Goal: Task Accomplishment & Management: Manage account settings

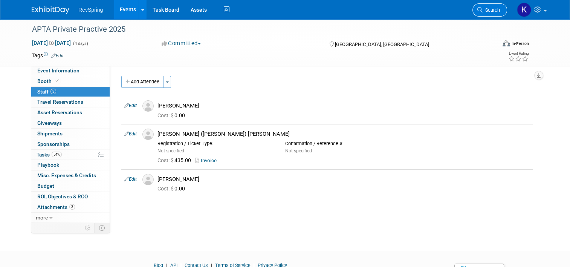
click at [490, 10] on span "Search" at bounding box center [491, 10] width 17 height 6
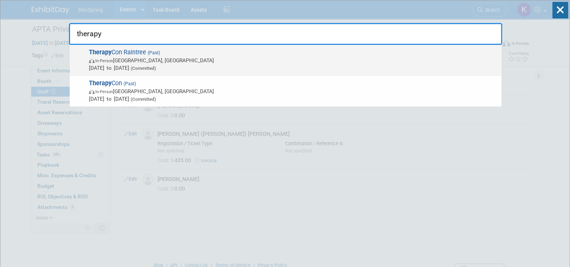
type input "therapy"
click at [392, 51] on span "Therapy Con Raintree (Past) In-Person [GEOGRAPHIC_DATA], [GEOGRAPHIC_DATA] [DAT…" at bounding box center [292, 60] width 411 height 23
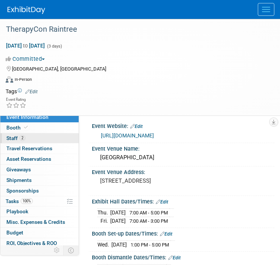
click at [30, 139] on link "2 Staff 2" at bounding box center [39, 138] width 78 height 10
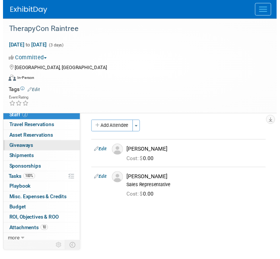
scroll to position [23, 0]
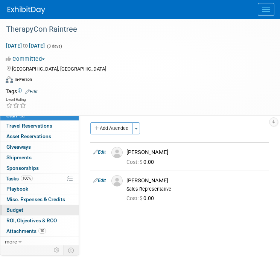
click at [32, 206] on link "Budget" at bounding box center [39, 210] width 78 height 10
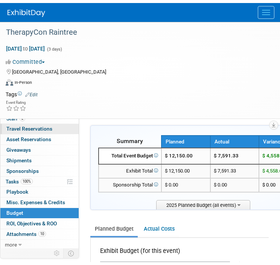
scroll to position [0, 0]
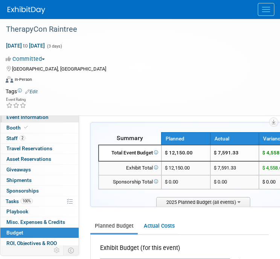
click at [43, 120] on span "Event Information" at bounding box center [27, 117] width 42 height 6
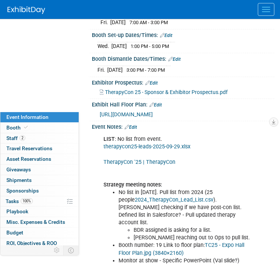
scroll to position [199, 0]
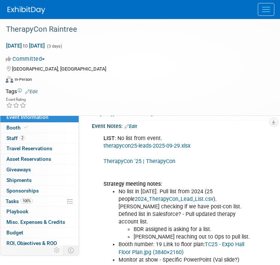
click at [179, 149] on link "therapycon25-leads-2025-09-29.xlsx" at bounding box center [147, 145] width 87 height 6
click at [28, 234] on link "Budget" at bounding box center [39, 232] width 78 height 10
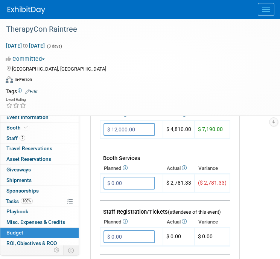
scroll to position [23, 0]
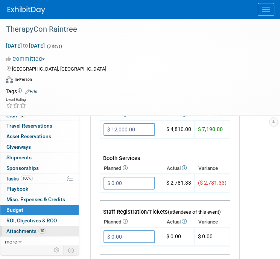
click at [26, 233] on link "10 Attachments 10" at bounding box center [39, 231] width 78 height 10
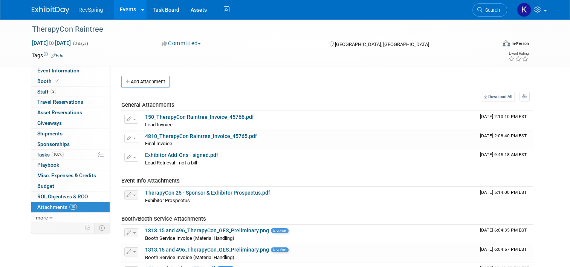
scroll to position [0, 0]
click at [490, 15] on link "Search" at bounding box center [490, 9] width 35 height 13
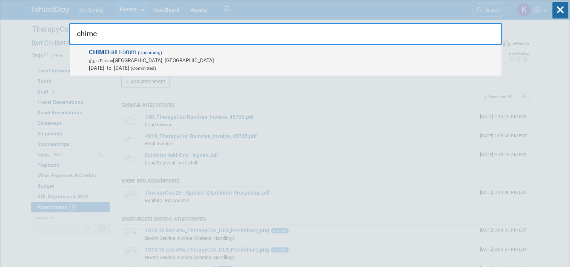
type input "chime"
click at [445, 57] on span "In-Person San Antonio, TX" at bounding box center [293, 61] width 409 height 8
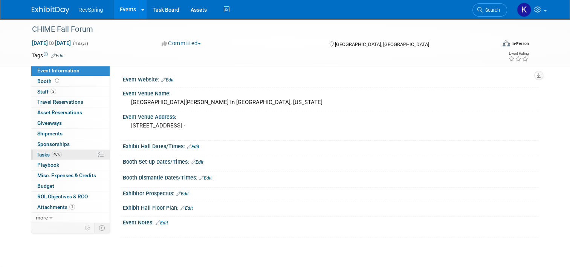
click at [69, 153] on link "40% Tasks 40%" at bounding box center [70, 155] width 78 height 10
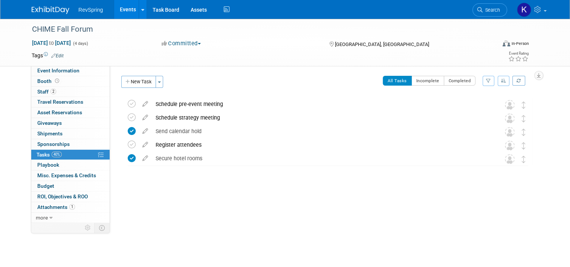
click at [289, 6] on div "RevSpring Events Add Event Bulk Upload Events Shareable Event Boards Recently V…" at bounding box center [285, 9] width 507 height 19
click at [504, 14] on link "Search" at bounding box center [490, 9] width 35 height 13
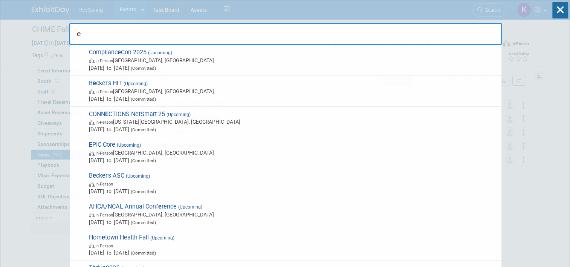
type input "ee"
type input "t"
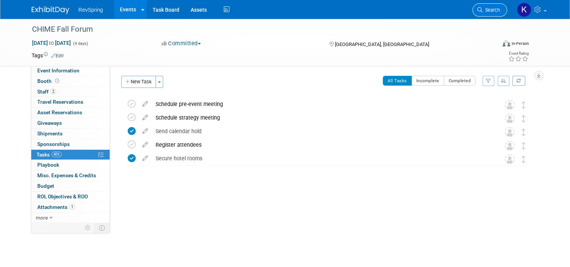
click at [493, 10] on span "Search" at bounding box center [491, 10] width 17 height 6
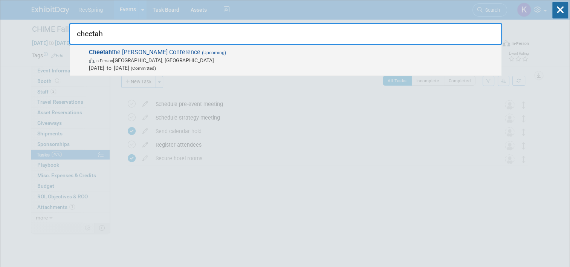
type input "cheetah"
click at [415, 60] on span "In-Person Tucson, AZ" at bounding box center [293, 61] width 409 height 8
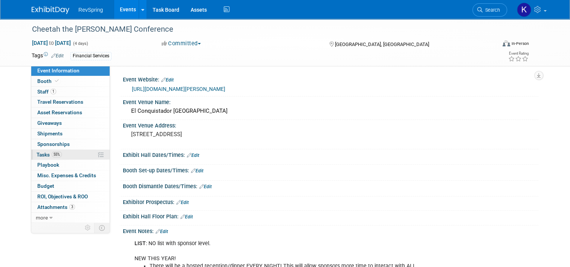
click at [72, 156] on link "55% Tasks 55%" at bounding box center [70, 155] width 78 height 10
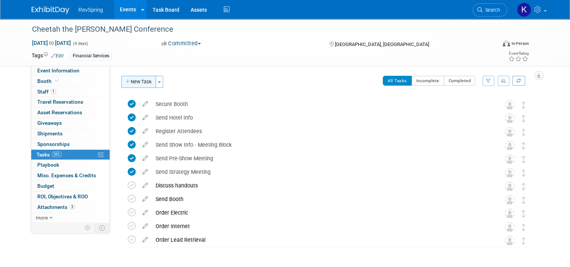
click at [138, 86] on button "New Task" at bounding box center [138, 82] width 35 height 12
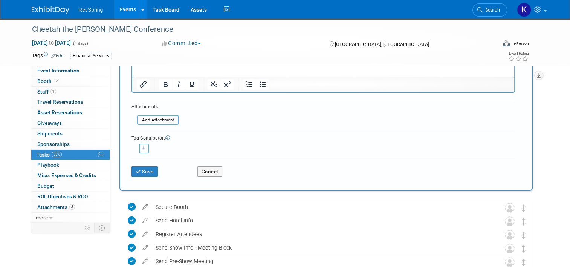
scroll to position [104, 0]
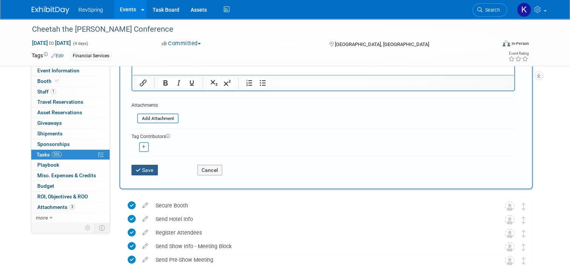
type input "Schedule debrief meeting"
click at [142, 165] on button "Save" at bounding box center [145, 170] width 26 height 11
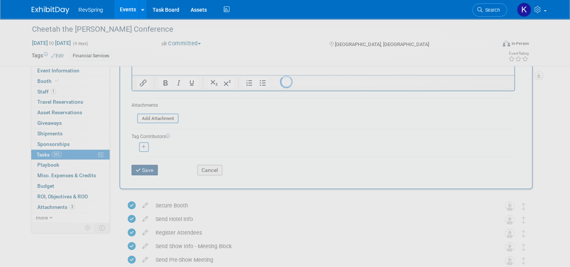
scroll to position [0, 0]
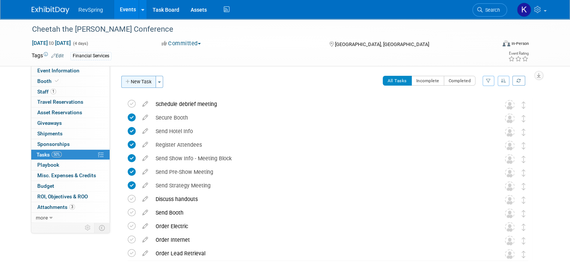
click at [139, 83] on button "New Task" at bounding box center [138, 82] width 35 height 12
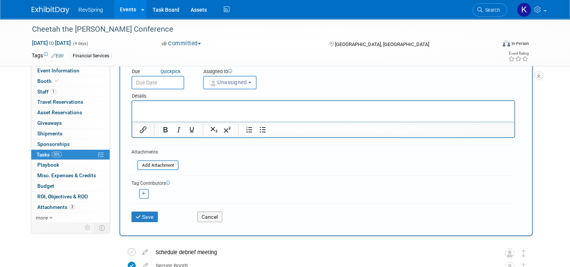
scroll to position [57, 0]
type input "Create and distribute post-event survey"
click at [149, 212] on button "Save" at bounding box center [145, 216] width 26 height 11
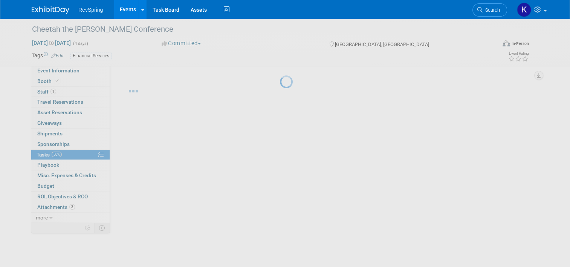
scroll to position [0, 0]
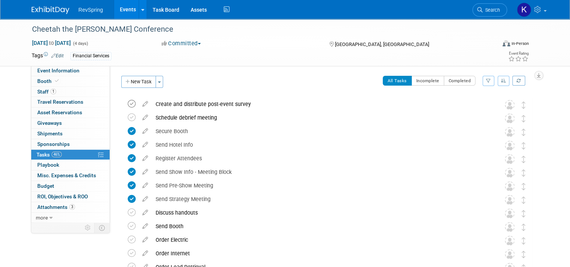
click at [128, 101] on icon at bounding box center [132, 104] width 8 height 8
click at [128, 115] on icon at bounding box center [132, 117] width 8 height 8
click at [490, 6] on link "Search" at bounding box center [490, 9] width 35 height 13
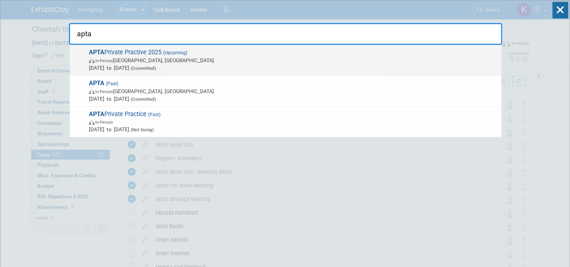
type input "apta"
click at [369, 55] on span "APTA Private Practive 2025 (Upcoming) In-Person Orlando, FL Nov 12, 2025 to Nov…" at bounding box center [292, 60] width 411 height 23
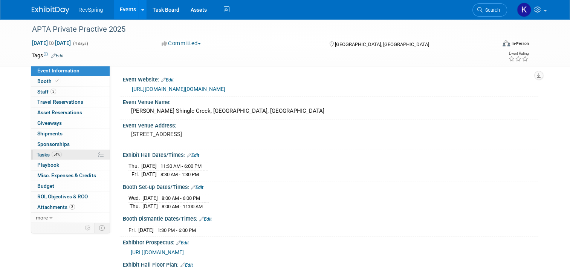
click at [65, 156] on link "54% Tasks 54%" at bounding box center [70, 155] width 78 height 10
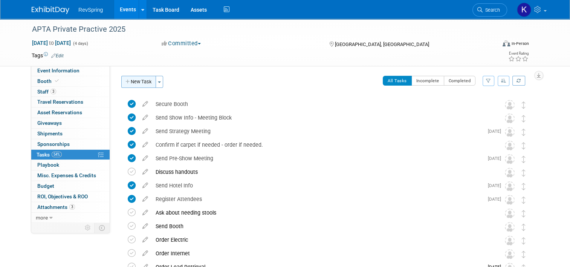
click at [133, 81] on button "New Task" at bounding box center [138, 82] width 35 height 12
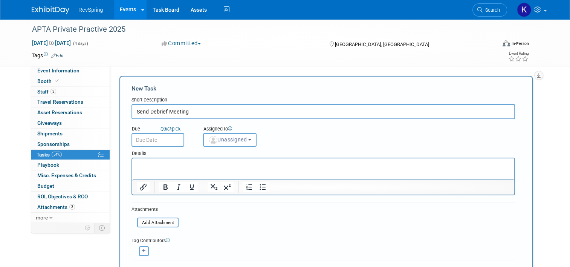
scroll to position [83, 0]
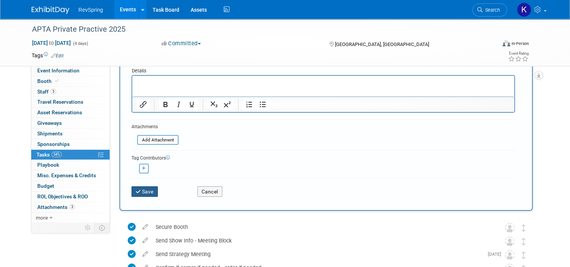
type input "Send Debrief Meeting"
click at [145, 188] on button "Save" at bounding box center [145, 191] width 26 height 11
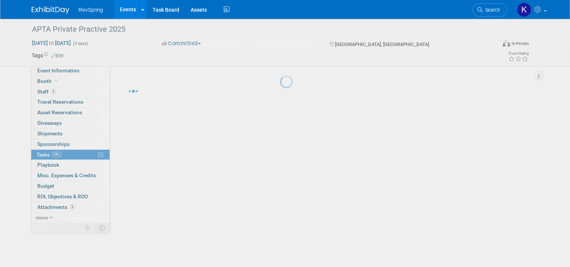
scroll to position [0, 0]
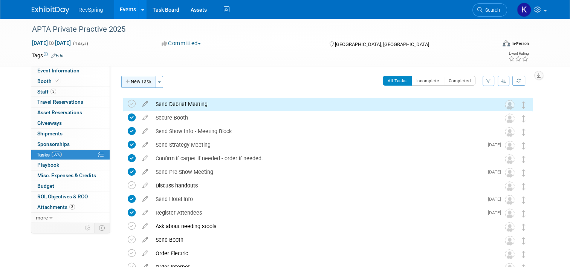
click at [140, 81] on button "New Task" at bounding box center [138, 82] width 35 height 12
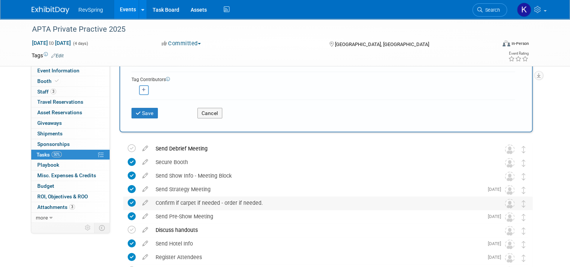
scroll to position [161, 0]
type input "Create and distribute post-event survey"
click at [143, 110] on button "Save" at bounding box center [145, 112] width 26 height 11
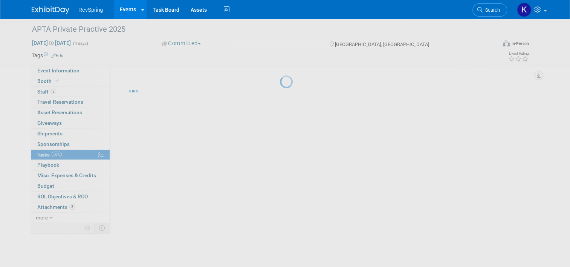
scroll to position [0, 0]
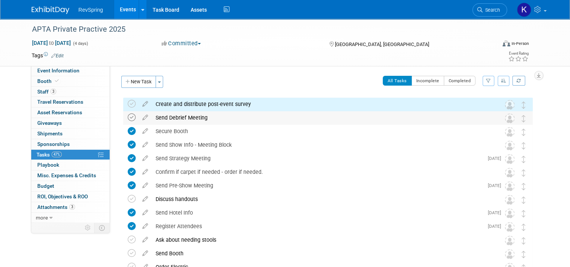
click at [130, 114] on icon at bounding box center [132, 117] width 8 height 8
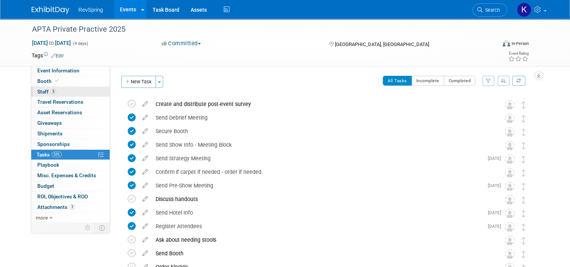
click at [76, 90] on link "3 Staff 3" at bounding box center [70, 92] width 78 height 10
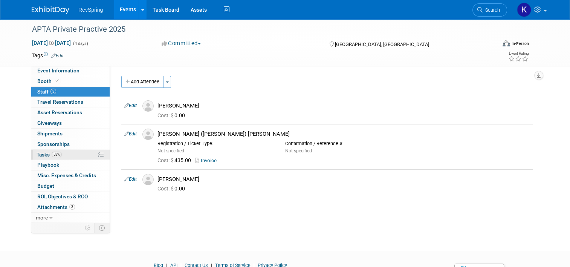
click at [66, 152] on link "53% Tasks 53%" at bounding box center [70, 155] width 78 height 10
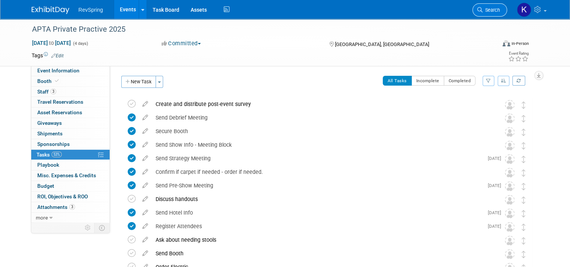
click at [495, 8] on span "Search" at bounding box center [491, 10] width 17 height 6
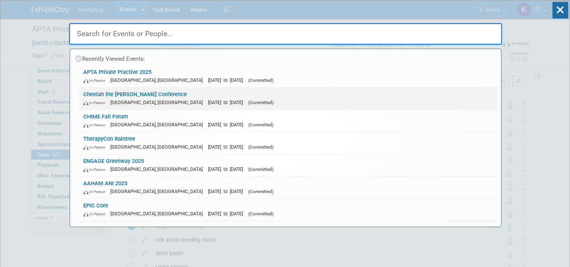
click at [311, 98] on div "In-Person Tucson, AZ Nov 10, 2025 to Nov 13, 2025 (Committed)" at bounding box center [288, 102] width 410 height 8
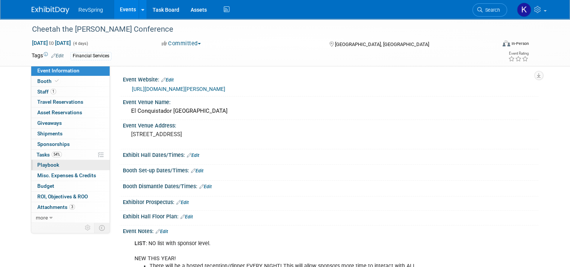
click at [70, 160] on link "0 Playbook 0" at bounding box center [70, 165] width 78 height 10
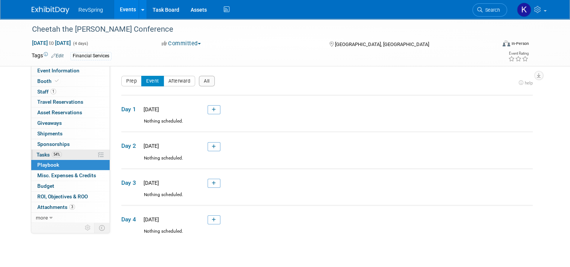
click at [71, 155] on link "54% Tasks 54%" at bounding box center [70, 155] width 78 height 10
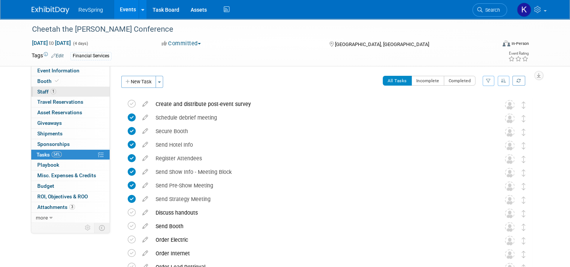
click at [73, 92] on link "1 Staff 1" at bounding box center [70, 92] width 78 height 10
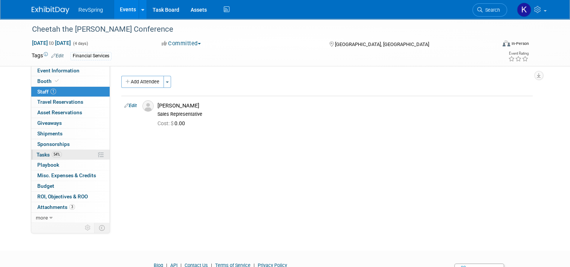
click at [68, 156] on link "54% Tasks 54%" at bounding box center [70, 155] width 78 height 10
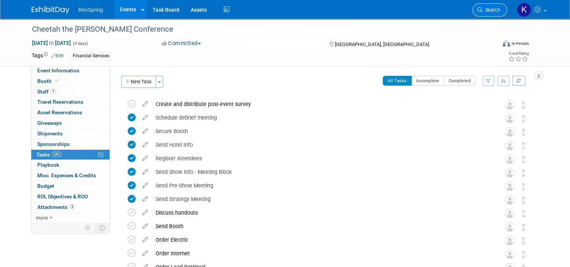
click at [490, 15] on link "Search" at bounding box center [490, 9] width 35 height 13
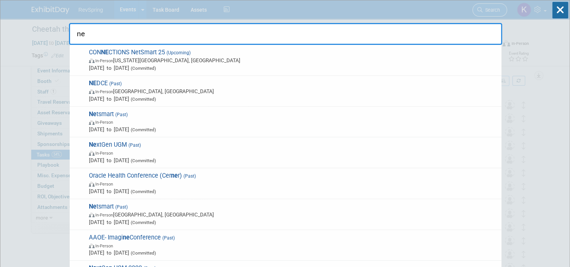
type input "n"
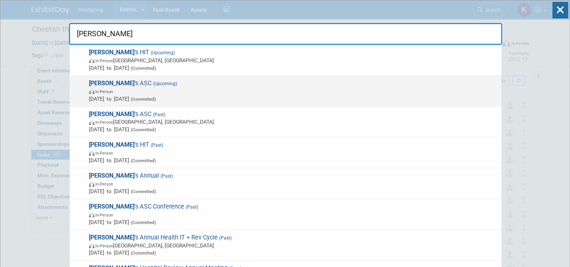
type input "becker"
click at [239, 103] on div "Becker 's ASC (Upcoming) In-Person Oct 16, 2025 to Oct 18, 2025 (Committed)" at bounding box center [286, 91] width 432 height 31
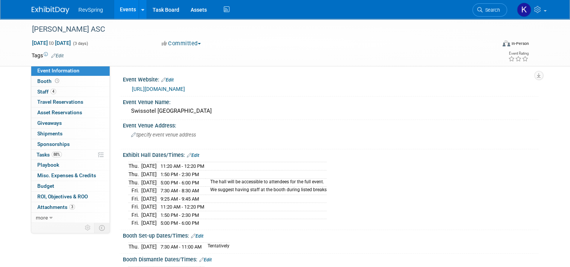
click at [177, 89] on link "[URL][DOMAIN_NAME]" at bounding box center [158, 89] width 53 height 6
